Goal: Find specific page/section: Find specific page/section

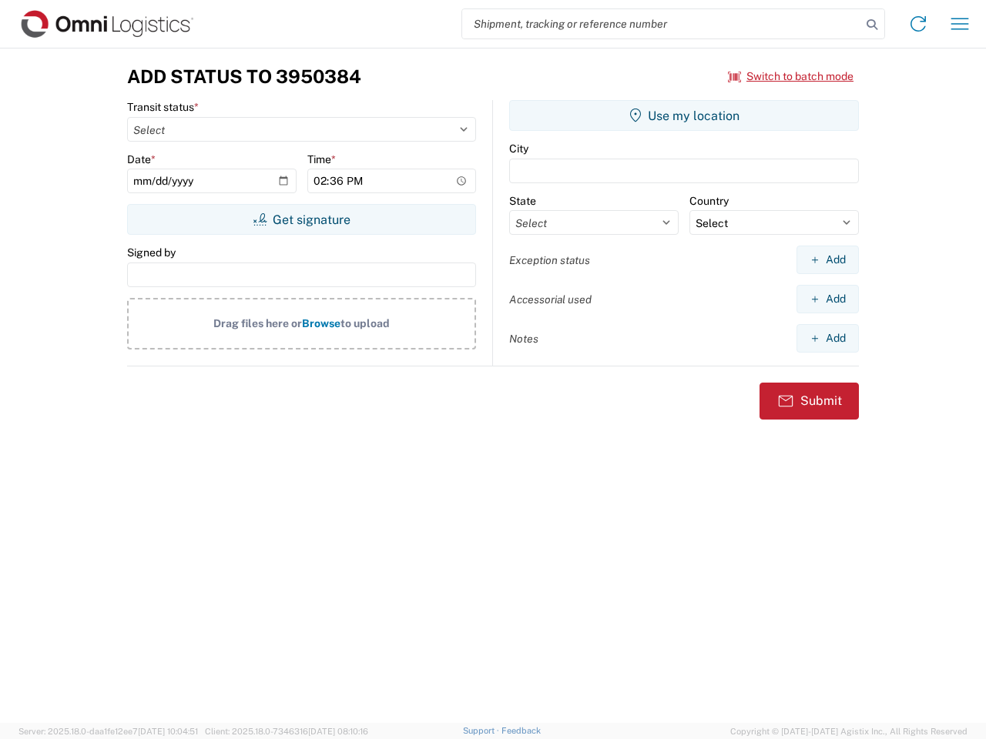
click at [662, 24] on input "search" at bounding box center [661, 23] width 399 height 29
click at [872, 25] on icon at bounding box center [872, 25] width 22 height 22
click at [918, 24] on icon at bounding box center [918, 24] width 25 height 25
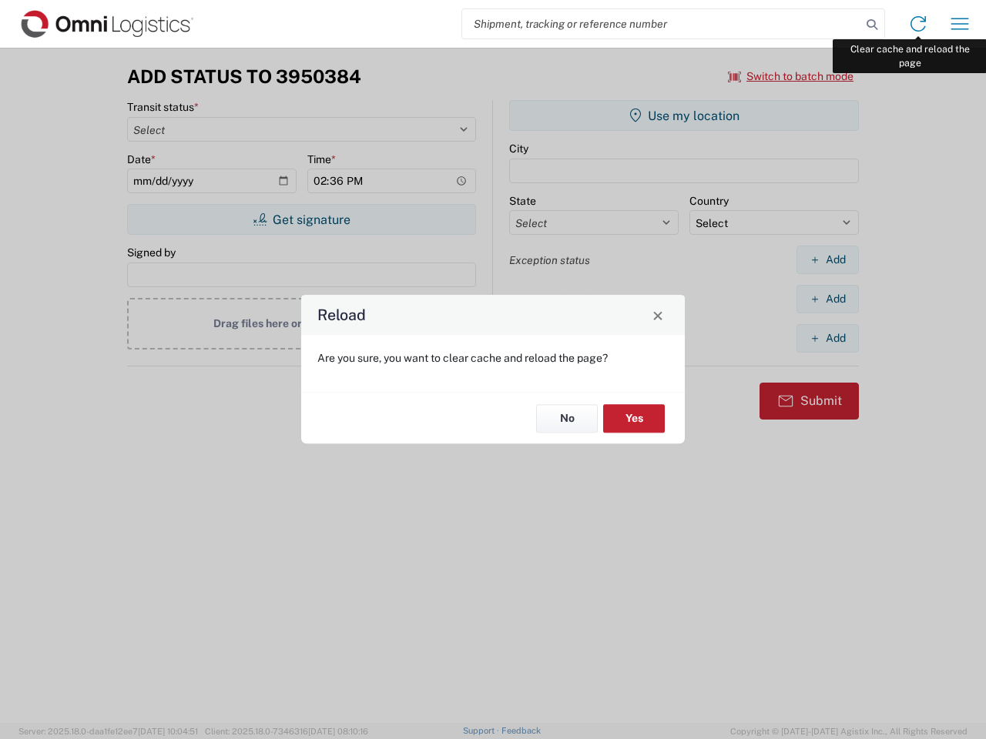
click at [960, 24] on div "Reload Are you sure, you want to clear cache and reload the page? No Yes" at bounding box center [493, 369] width 986 height 739
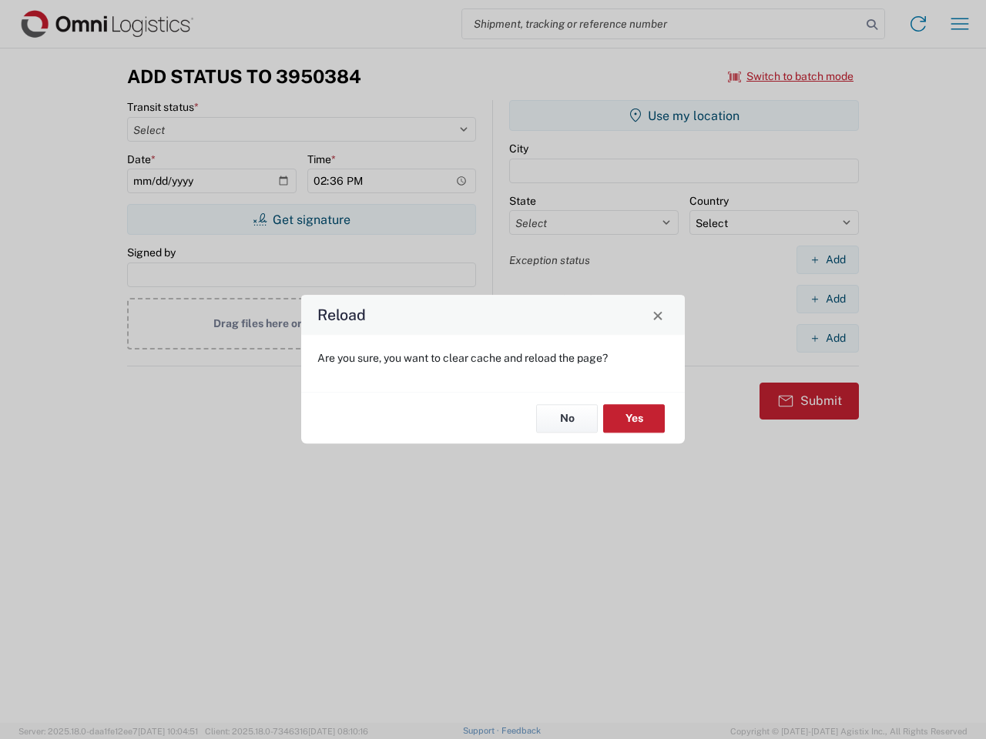
click at [791, 76] on div "Reload Are you sure, you want to clear cache and reload the page? No Yes" at bounding box center [493, 369] width 986 height 739
click at [301, 220] on div "Reload Are you sure, you want to clear cache and reload the page? No Yes" at bounding box center [493, 369] width 986 height 739
click at [684, 116] on div "Reload Are you sure, you want to clear cache and reload the page? No Yes" at bounding box center [493, 369] width 986 height 739
click at [827, 260] on div "Reload Are you sure, you want to clear cache and reload the page? No Yes" at bounding box center [493, 369] width 986 height 739
click at [827, 299] on div "Reload Are you sure, you want to clear cache and reload the page? No Yes" at bounding box center [493, 369] width 986 height 739
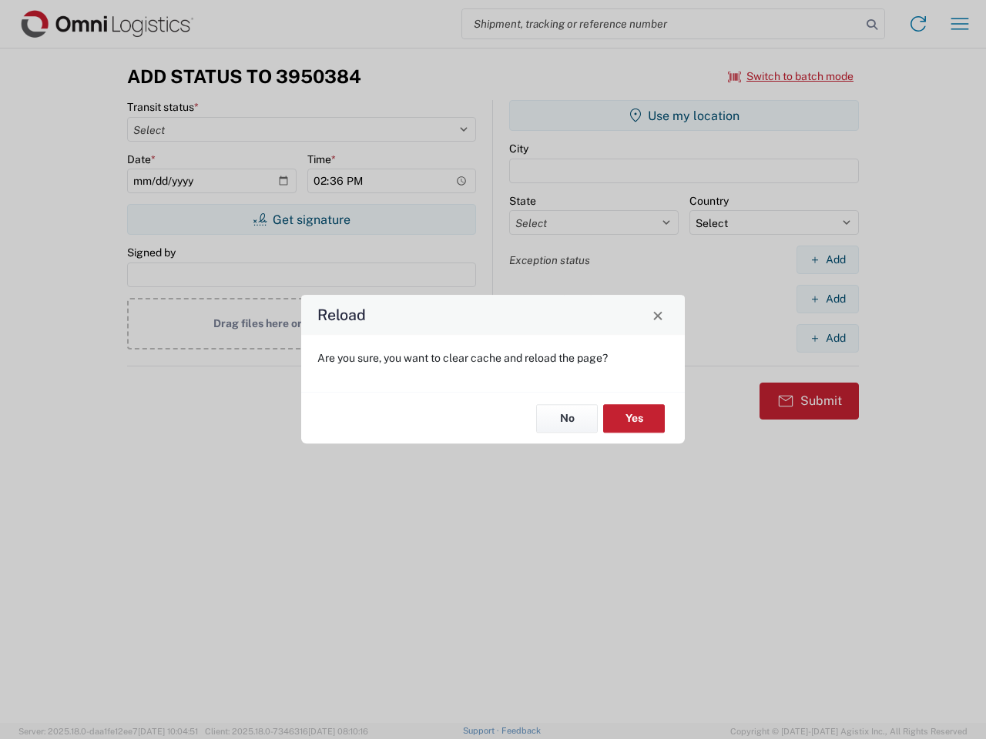
click at [827, 338] on div "Reload Are you sure, you want to clear cache and reload the page? No Yes" at bounding box center [493, 369] width 986 height 739
